Goal: Task Accomplishment & Management: Complete application form

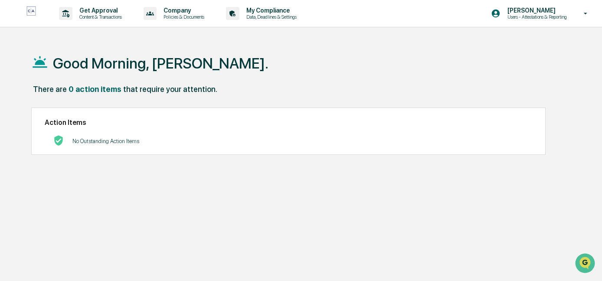
click at [88, 17] on p "Content & Transactions" at bounding box center [99, 17] width 54 height 6
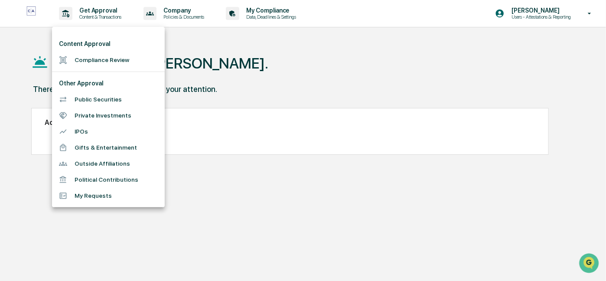
click at [92, 16] on div at bounding box center [303, 140] width 606 height 281
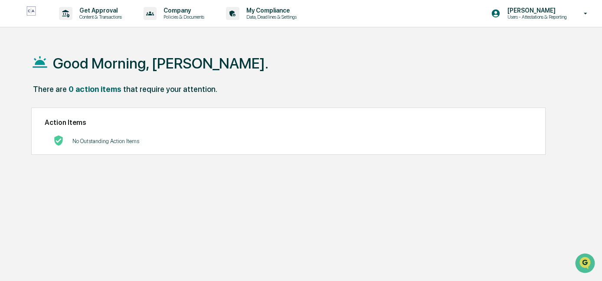
click at [102, 16] on p "Content & Transactions" at bounding box center [99, 17] width 54 height 6
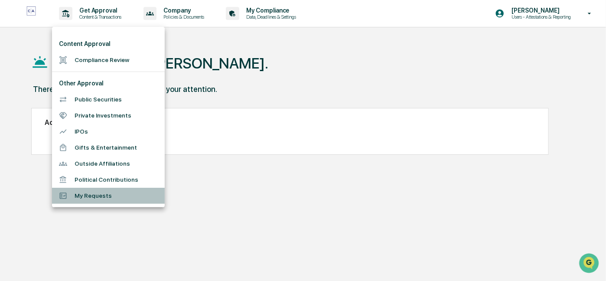
click at [83, 195] on li "My Requests" at bounding box center [108, 196] width 113 height 16
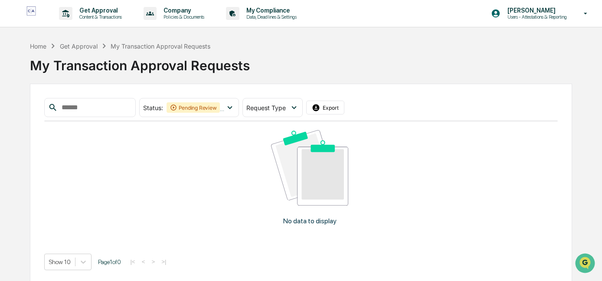
click at [98, 16] on p "Content & Transactions" at bounding box center [99, 17] width 54 height 6
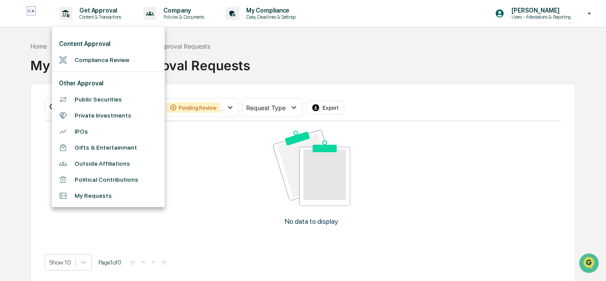
click at [85, 97] on li "Public Securities" at bounding box center [108, 100] width 113 height 16
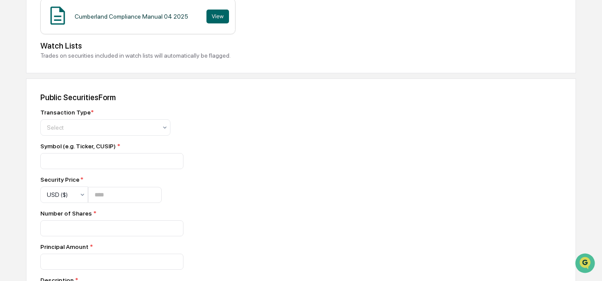
scroll to position [258, 0]
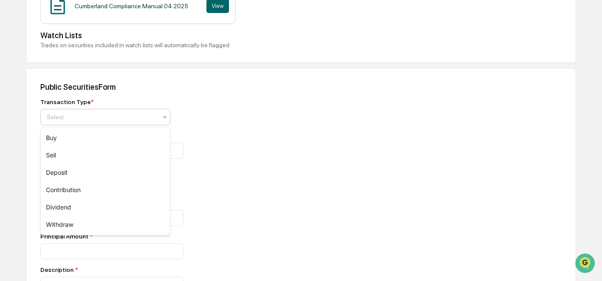
click at [163, 120] on icon at bounding box center [164, 117] width 7 height 7
click at [142, 154] on div "Sell" at bounding box center [105, 155] width 129 height 17
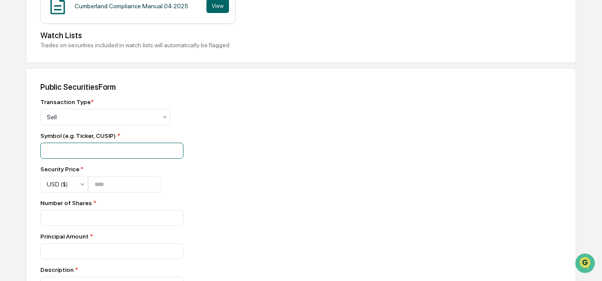
click at [137, 157] on input at bounding box center [111, 151] width 143 height 16
drag, startPoint x: 89, startPoint y: 153, endPoint x: 42, endPoint y: 144, distance: 48.6
click at [42, 144] on input "****" at bounding box center [111, 151] width 143 height 16
type input "****"
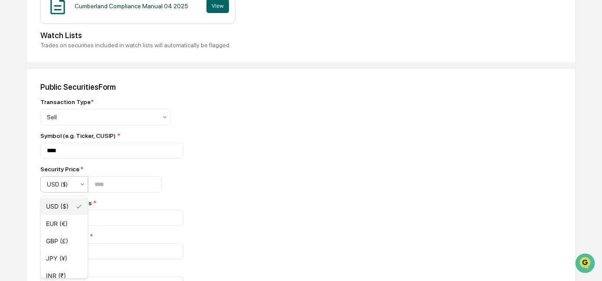
click at [83, 187] on icon at bounding box center [82, 184] width 7 height 7
click at [61, 201] on div "USD ($)" at bounding box center [64, 206] width 47 height 17
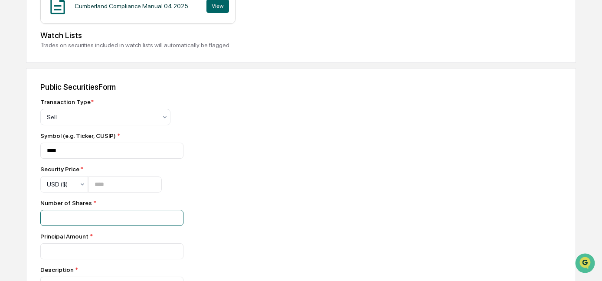
click at [61, 219] on input "number" at bounding box center [111, 218] width 143 height 16
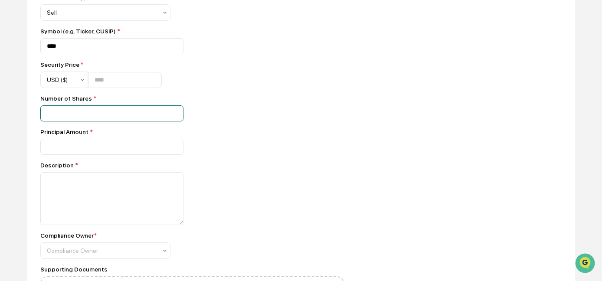
scroll to position [364, 0]
type input "***"
click at [164, 15] on icon at bounding box center [164, 11] width 7 height 7
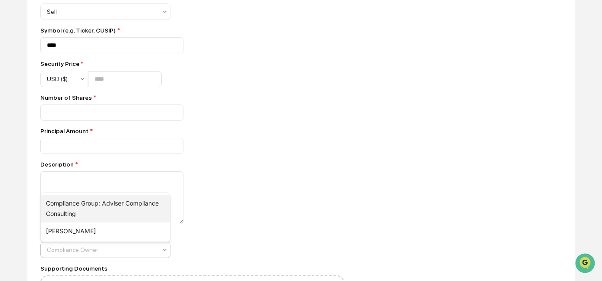
click at [140, 203] on div "Compliance Group: Adviser Compliance Consulting" at bounding box center [105, 209] width 129 height 28
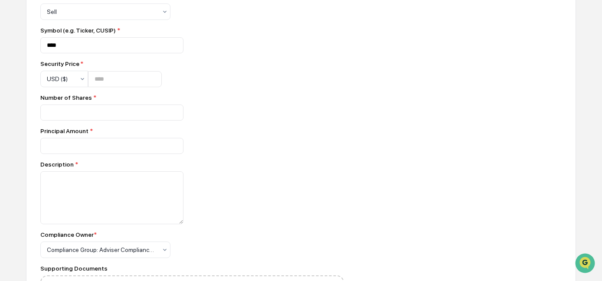
drag, startPoint x: 563, startPoint y: 198, endPoint x: 549, endPoint y: 231, distance: 36.5
click at [548, 231] on div "Public Securities Form Transaction Type * Sell Symbol (e.g. Ticker, CUSIP) * **…" at bounding box center [301, 167] width 550 height 409
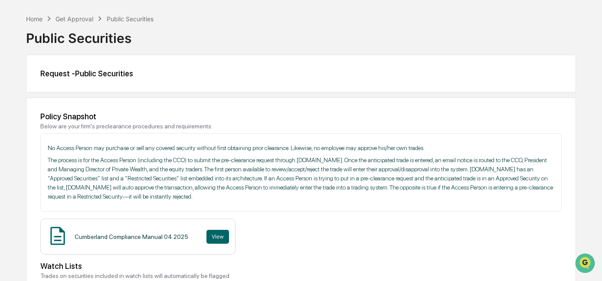
scroll to position [24, 0]
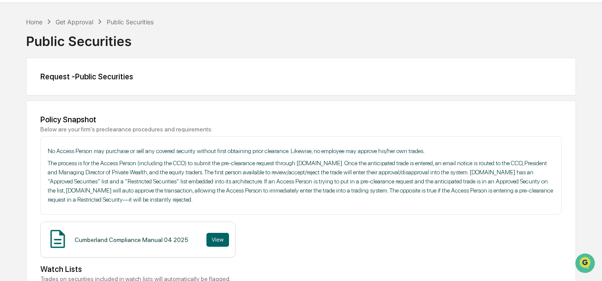
click at [73, 23] on div "Get Approval" at bounding box center [75, 21] width 38 height 7
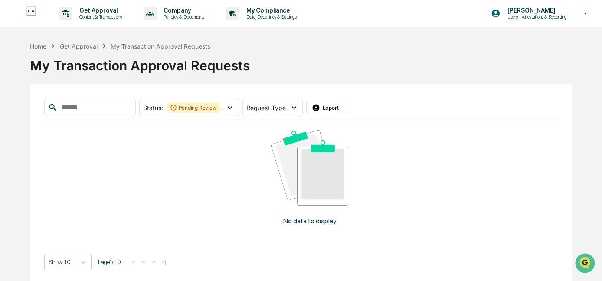
click at [104, 10] on p "Get Approval" at bounding box center [99, 10] width 54 height 7
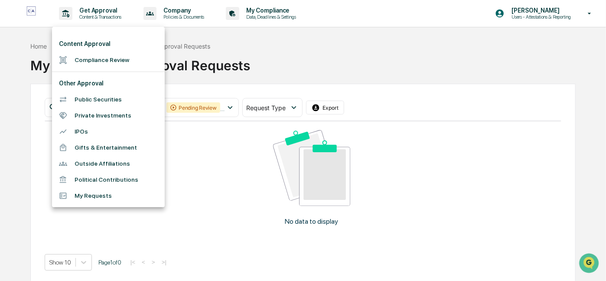
drag, startPoint x: 104, startPoint y: 10, endPoint x: 370, endPoint y: 98, distance: 280.5
click at [370, 98] on div at bounding box center [303, 140] width 606 height 281
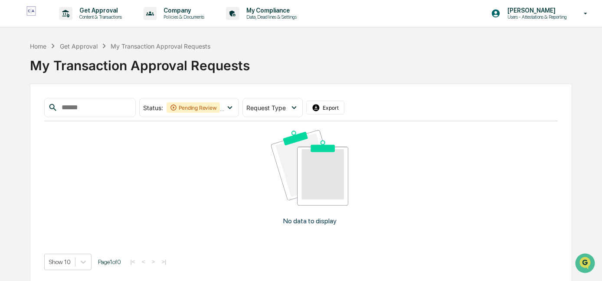
click at [299, 106] on icon at bounding box center [294, 108] width 10 height 10
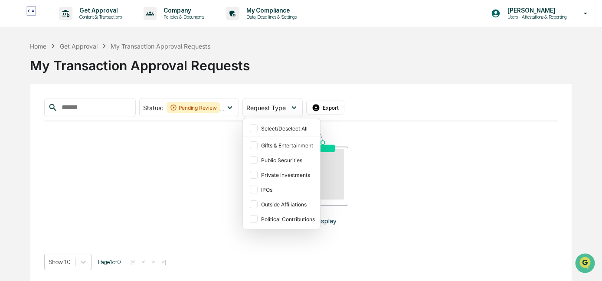
click at [272, 158] on div "Public Securities" at bounding box center [281, 160] width 70 height 13
click at [76, 48] on div "Get Approval" at bounding box center [79, 46] width 38 height 7
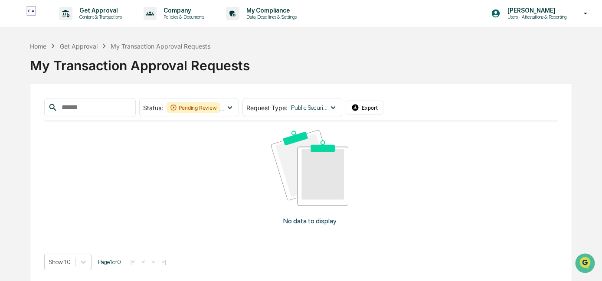
click at [75, 46] on div "Get Approval" at bounding box center [79, 46] width 38 height 7
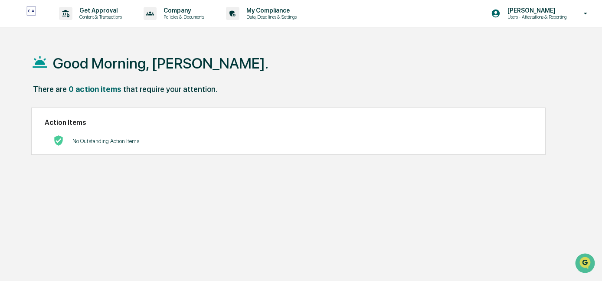
click at [87, 10] on p "Get Approval" at bounding box center [99, 10] width 54 height 7
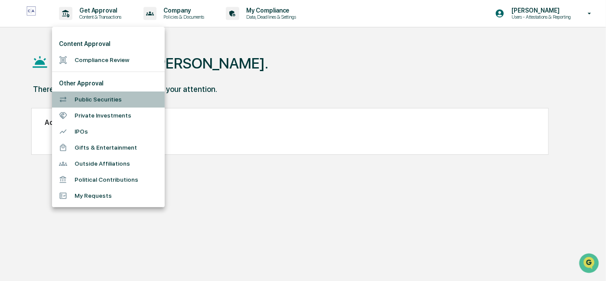
click at [96, 100] on li "Public Securities" at bounding box center [108, 100] width 113 height 16
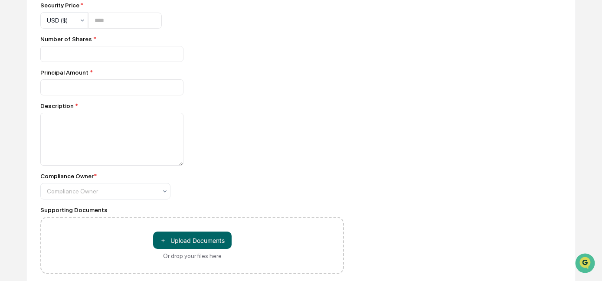
scroll to position [420, 0]
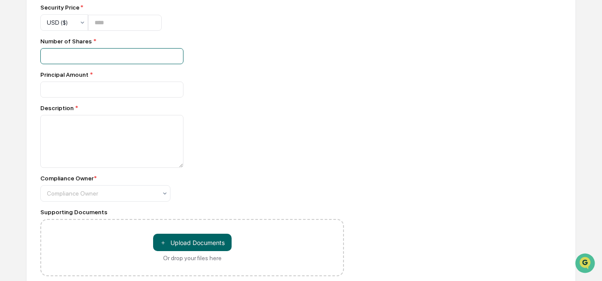
click at [90, 55] on input "number" at bounding box center [111, 56] width 143 height 16
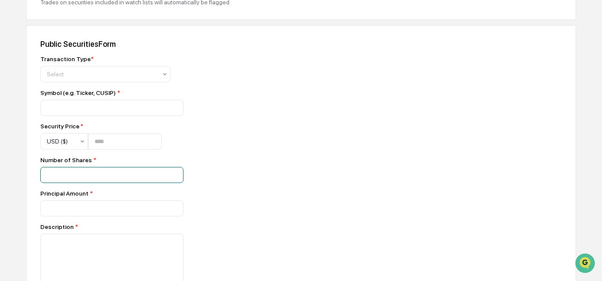
scroll to position [292, 0]
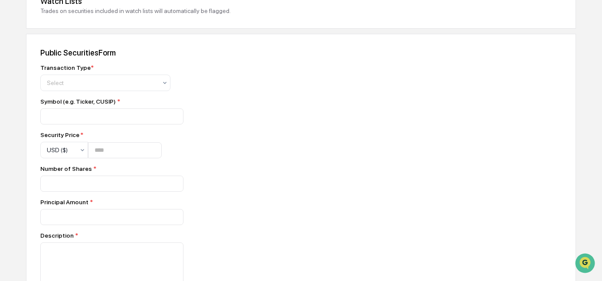
click at [160, 85] on div "Select" at bounding box center [102, 83] width 119 height 12
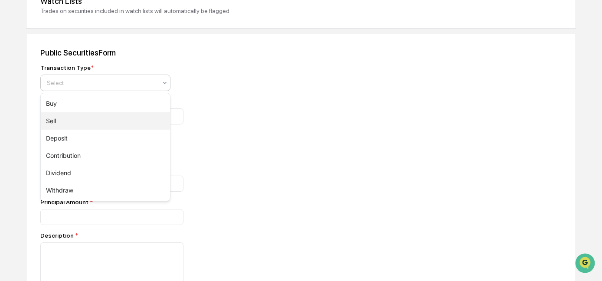
click at [133, 112] on div "Sell" at bounding box center [105, 120] width 129 height 17
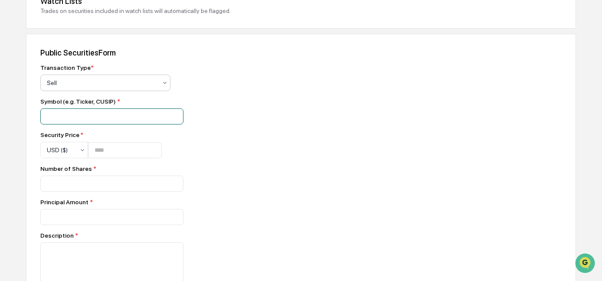
click at [116, 112] on input at bounding box center [111, 116] width 143 height 16
type input "****"
click at [78, 151] on div "USD ($)" at bounding box center [61, 150] width 36 height 12
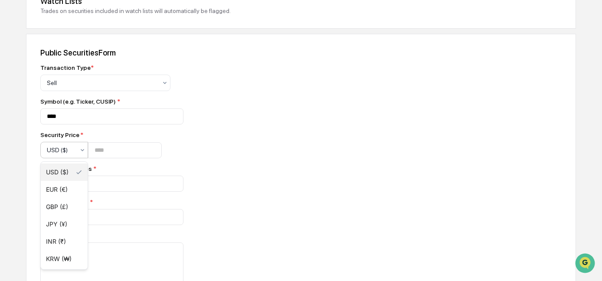
click at [73, 172] on div "USD ($)" at bounding box center [64, 172] width 47 height 17
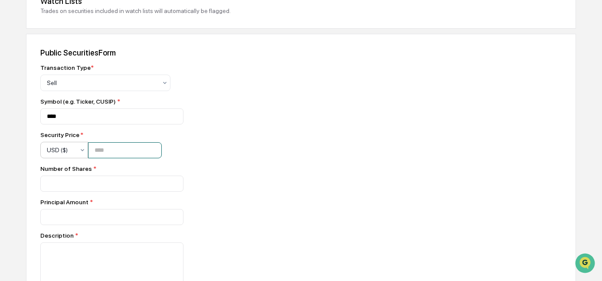
type input "*"
click at [162, 150] on input "*" at bounding box center [125, 150] width 74 height 16
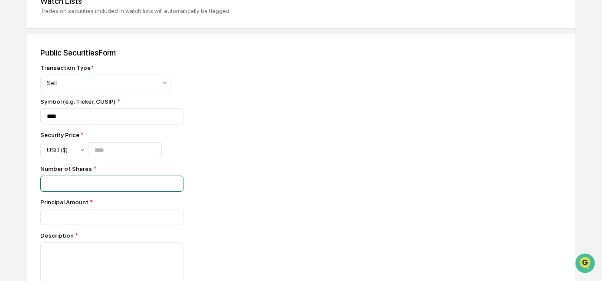
click at [73, 192] on input "number" at bounding box center [111, 184] width 143 height 16
type input "***"
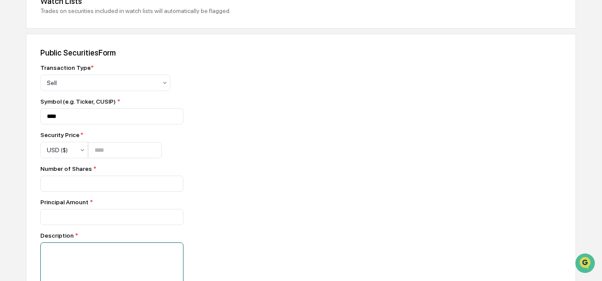
click at [54, 258] on textarea at bounding box center [111, 268] width 143 height 53
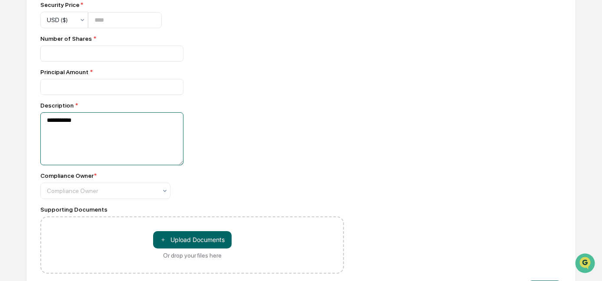
scroll to position [445, 0]
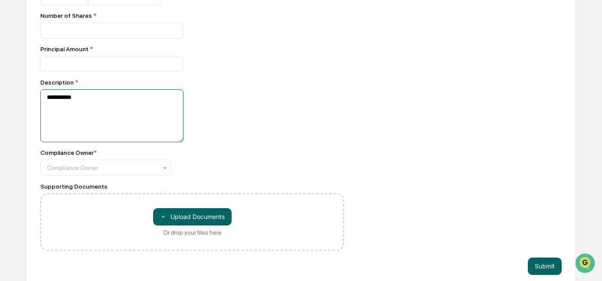
type textarea "**********"
click at [212, 226] on button "＋ Upload Documents" at bounding box center [192, 216] width 79 height 17
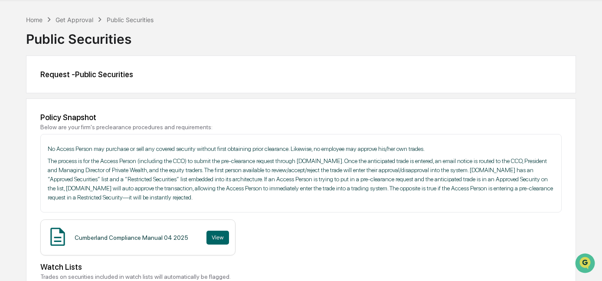
scroll to position [0, 0]
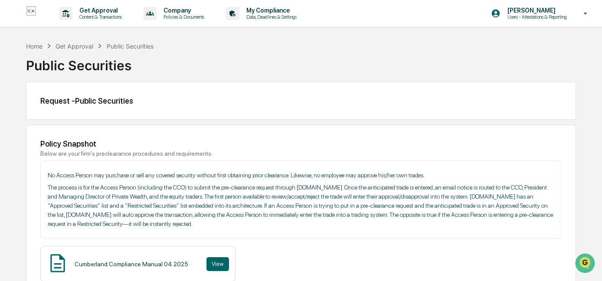
click at [81, 13] on p "Get Approval" at bounding box center [99, 10] width 54 height 7
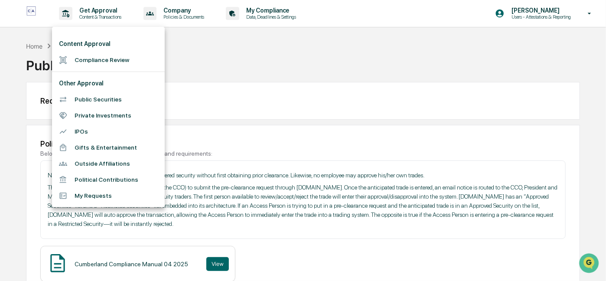
click at [117, 99] on li "Public Securities" at bounding box center [108, 100] width 113 height 16
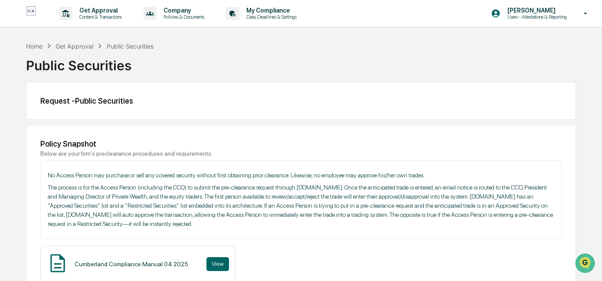
click at [87, 14] on p "Content & Transactions" at bounding box center [99, 17] width 54 height 6
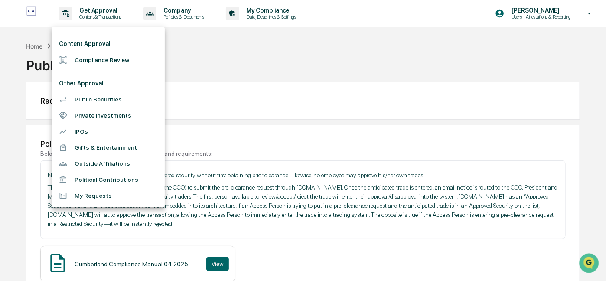
click at [87, 14] on div at bounding box center [303, 140] width 606 height 281
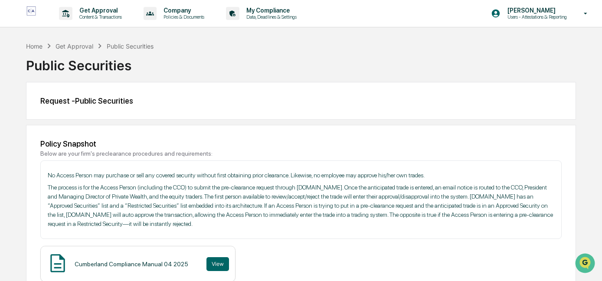
click at [78, 46] on div "Get Approval" at bounding box center [75, 46] width 38 height 7
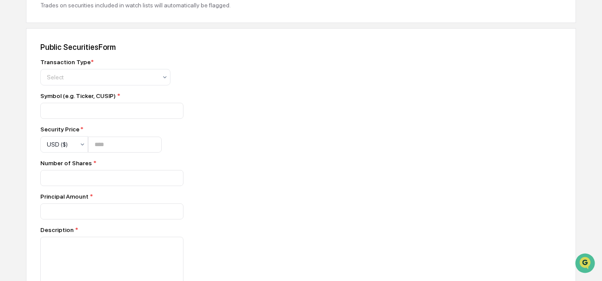
scroll to position [328, 0]
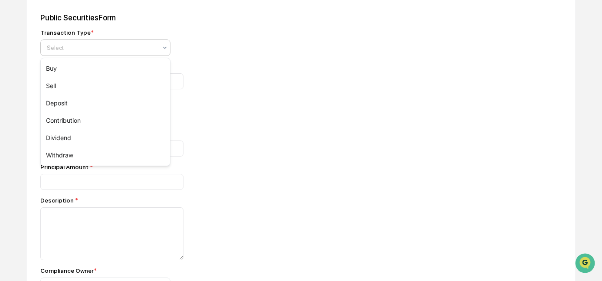
click at [167, 47] on icon at bounding box center [164, 47] width 7 height 7
click at [132, 81] on div "Sell" at bounding box center [105, 85] width 129 height 17
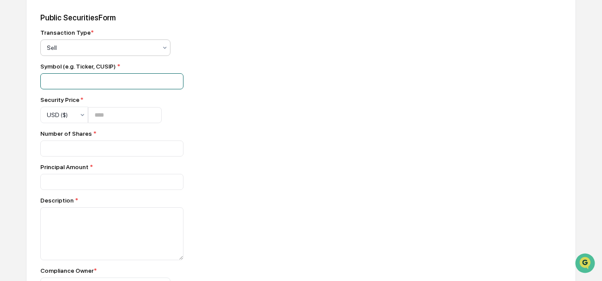
click at [128, 83] on input at bounding box center [111, 81] width 143 height 16
type input "****"
click at [79, 118] on icon at bounding box center [82, 114] width 7 height 7
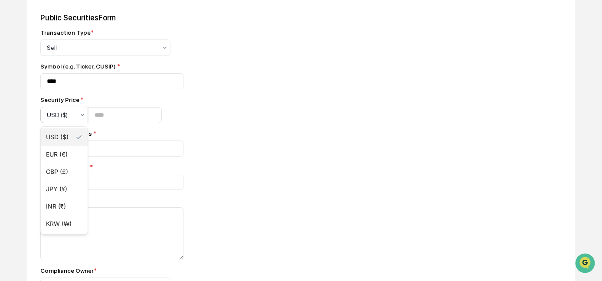
click at [70, 138] on div "USD ($)" at bounding box center [64, 136] width 47 height 17
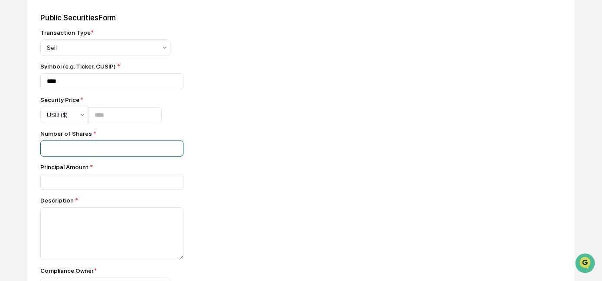
click at [72, 144] on input "number" at bounding box center [111, 149] width 143 height 16
type input "***"
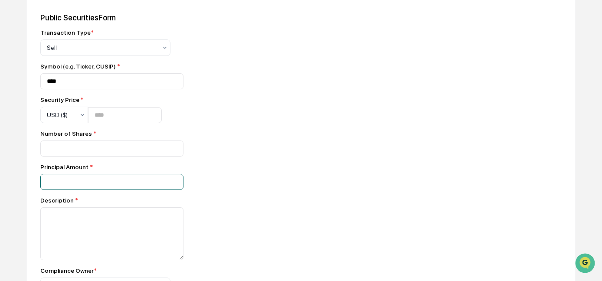
click at [173, 157] on input "*" at bounding box center [111, 149] width 143 height 16
click at [170, 157] on input "*" at bounding box center [111, 149] width 143 height 16
type input "*"
click at [173, 157] on input "*" at bounding box center [111, 149] width 143 height 16
click at [172, 157] on input "*" at bounding box center [111, 149] width 143 height 16
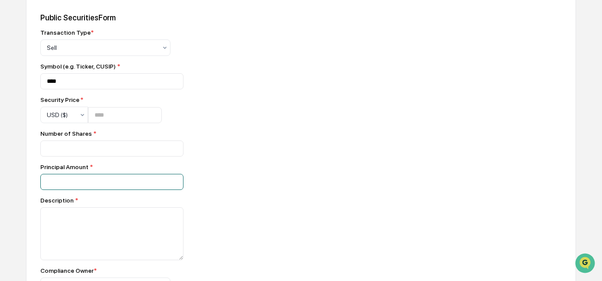
drag, startPoint x: 109, startPoint y: 185, endPoint x: 41, endPoint y: 183, distance: 68.1
click at [41, 157] on input "*" at bounding box center [111, 149] width 143 height 16
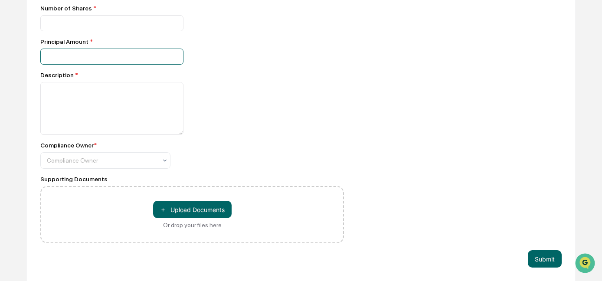
scroll to position [458, 0]
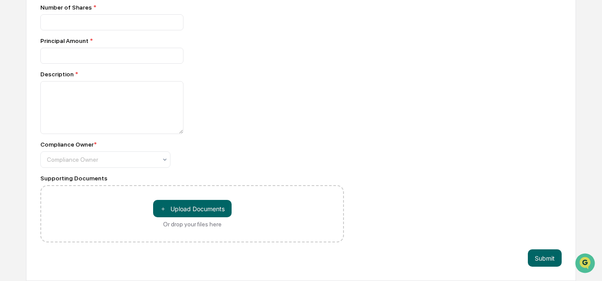
click at [538, 256] on button "Submit" at bounding box center [545, 257] width 34 height 17
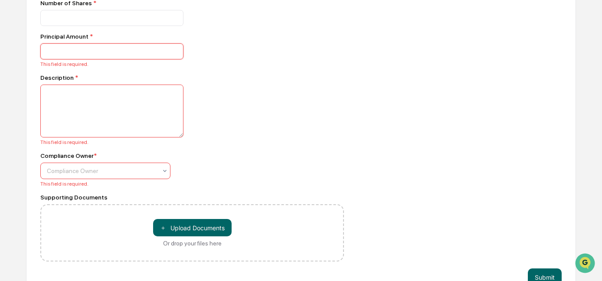
click at [74, 57] on input "number" at bounding box center [111, 51] width 143 height 16
click at [174, 57] on input "**" at bounding box center [111, 51] width 143 height 16
drag, startPoint x: 58, startPoint y: 56, endPoint x: 44, endPoint y: 54, distance: 14.0
click at [44, 54] on input "**" at bounding box center [111, 51] width 143 height 16
click at [51, 54] on input "*****" at bounding box center [111, 51] width 143 height 16
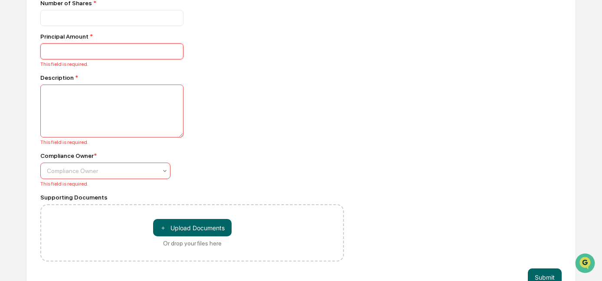
click at [54, 53] on input "*****" at bounding box center [111, 51] width 143 height 16
type input "*****"
click at [127, 108] on textarea at bounding box center [111, 111] width 143 height 53
type textarea "**********"
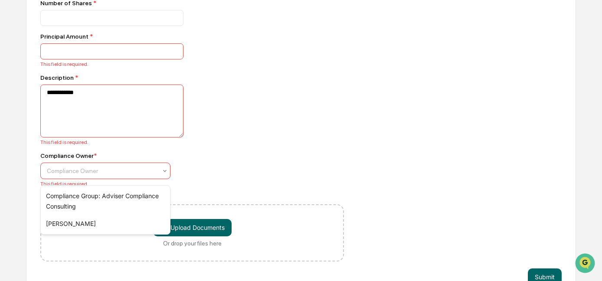
click at [162, 174] on icon at bounding box center [164, 170] width 7 height 7
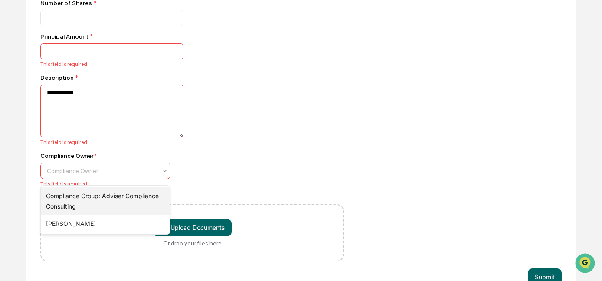
click at [88, 202] on div "Compliance Group: Adviser Compliance Consulting" at bounding box center [105, 201] width 129 height 28
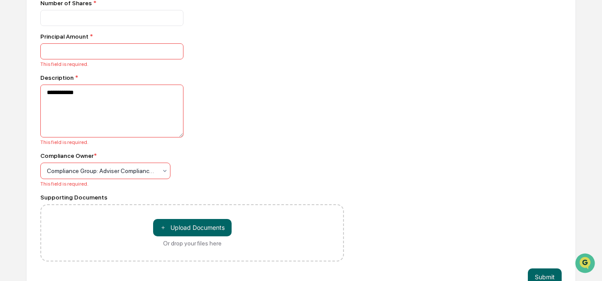
drag, startPoint x: 602, startPoint y: 182, endPoint x: 580, endPoint y: 89, distance: 95.3
